Goal: Communication & Community: Answer question/provide support

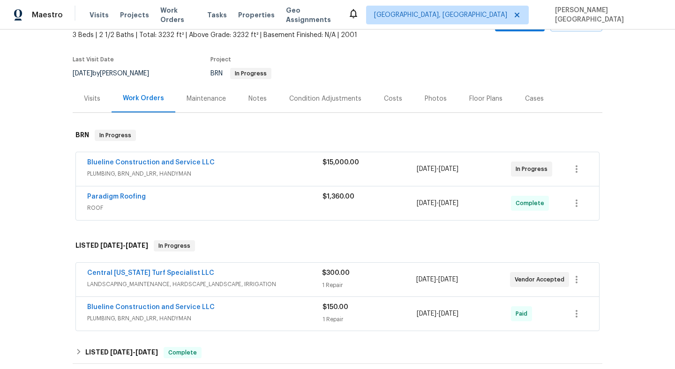
scroll to position [76, 0]
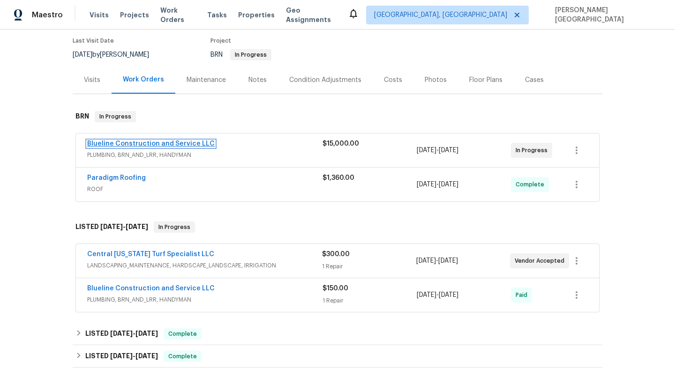
click at [187, 145] on link "Blueline Construction and Service LLC" at bounding box center [150, 144] width 127 height 7
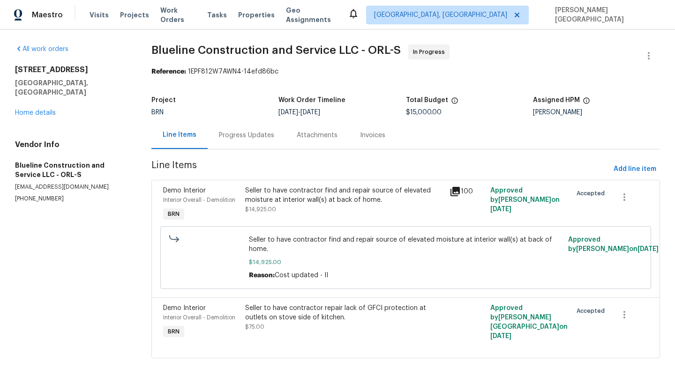
scroll to position [16, 0]
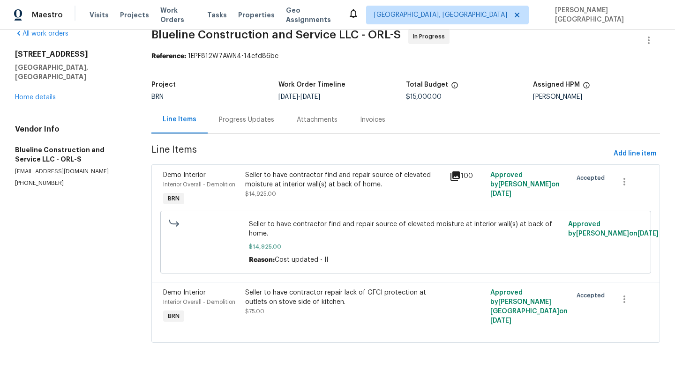
click at [231, 130] on div "Progress Updates" at bounding box center [247, 120] width 78 height 28
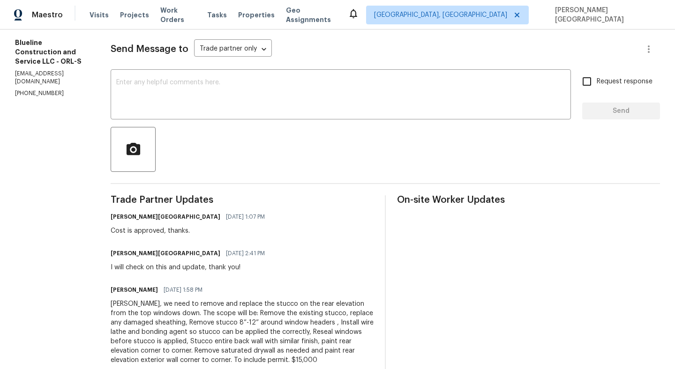
scroll to position [122, 0]
click at [172, 101] on textarea at bounding box center [340, 96] width 449 height 33
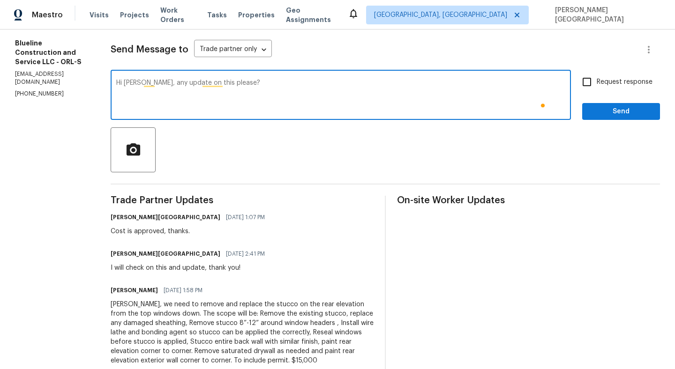
type textarea "Hi Chris, any update on this please?"
click at [606, 78] on span "Request response" at bounding box center [625, 82] width 56 height 10
click at [597, 78] on input "Request response" at bounding box center [587, 82] width 20 height 20
checkbox input "true"
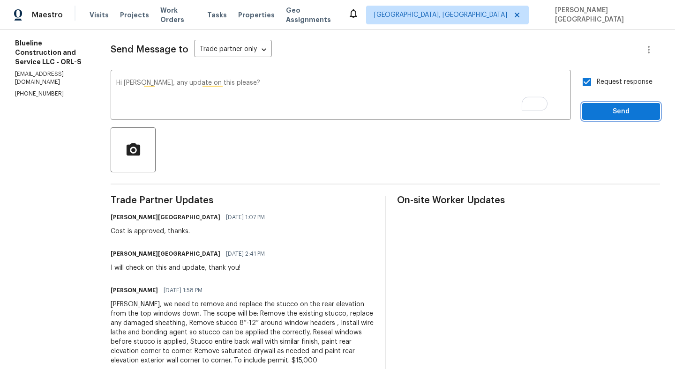
click at [613, 115] on span "Send" at bounding box center [621, 112] width 63 height 12
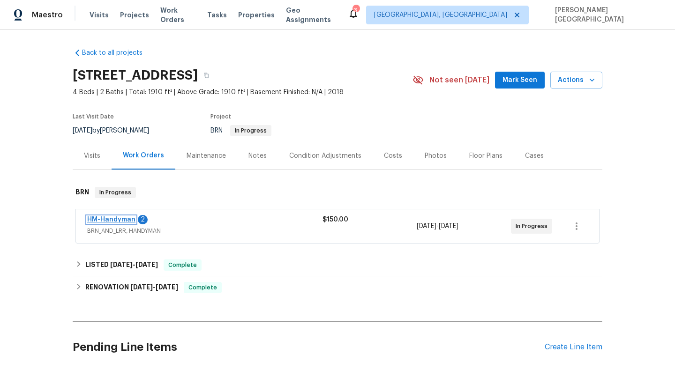
click at [127, 221] on link "HM-Handyman" at bounding box center [111, 220] width 48 height 7
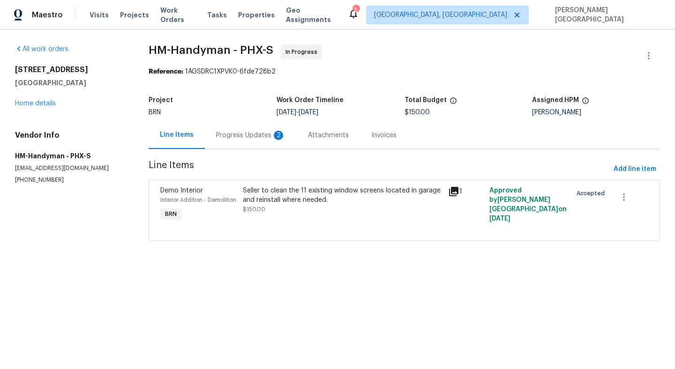
click at [257, 142] on div "Progress Updates 2" at bounding box center [251, 135] width 92 height 28
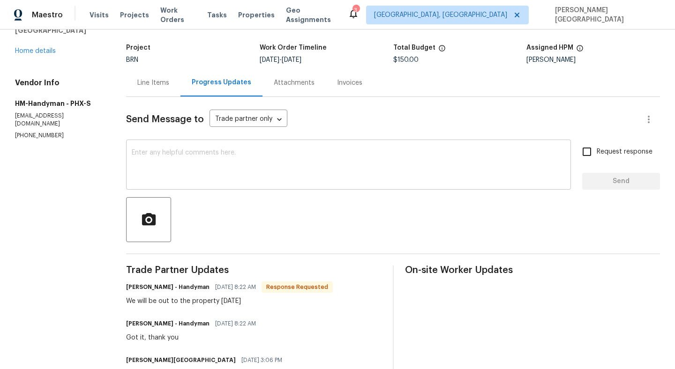
scroll to position [107, 0]
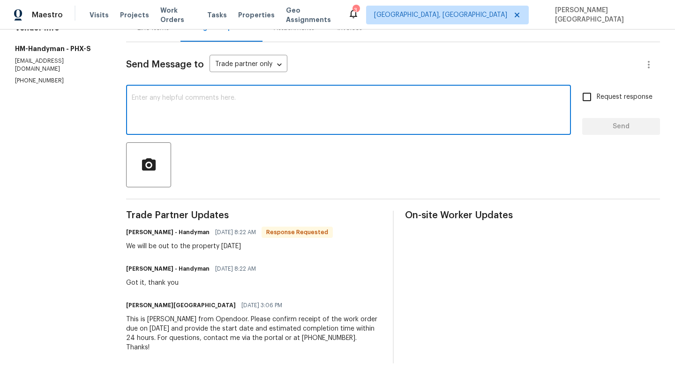
click at [154, 98] on textarea at bounding box center [348, 111] width 433 height 33
type textarea "Okay, thank you!"
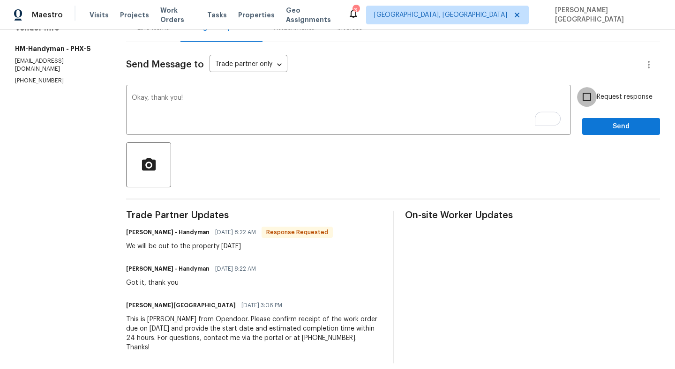
click at [584, 100] on input "Request response" at bounding box center [587, 97] width 20 height 20
checkbox input "true"
click at [594, 119] on button "Send" at bounding box center [621, 126] width 78 height 17
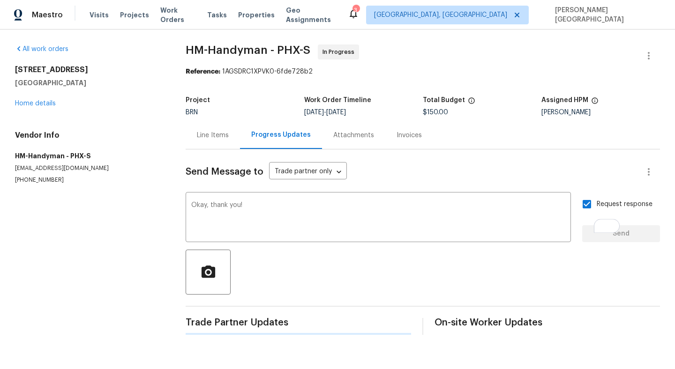
scroll to position [0, 0]
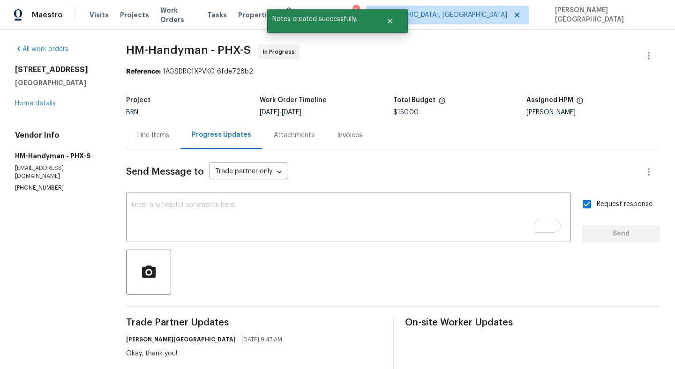
click at [142, 46] on span "HM-Handyman - PHX-S" at bounding box center [188, 50] width 125 height 11
click at [175, 46] on span "HM-Handyman - PHX-S" at bounding box center [188, 50] width 125 height 11
copy span "HM-Handyman"
